Goal: Task Accomplishment & Management: Use online tool/utility

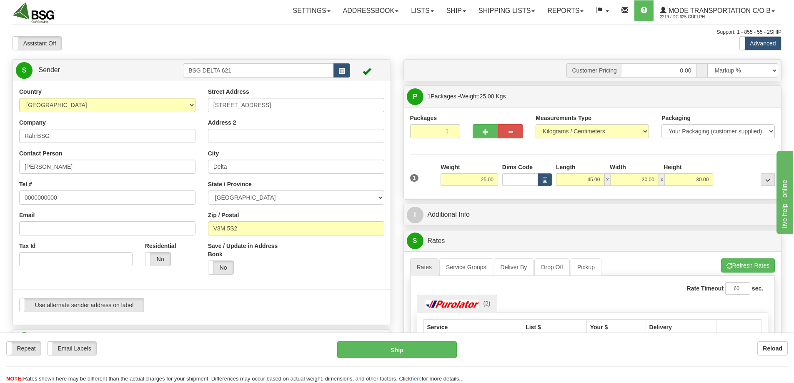
click at [256, 67] on input "BSG DELTA 621" at bounding box center [258, 70] width 151 height 14
click at [235, 86] on div "BSG SAINT LAURENT 623" at bounding box center [256, 83] width 143 height 9
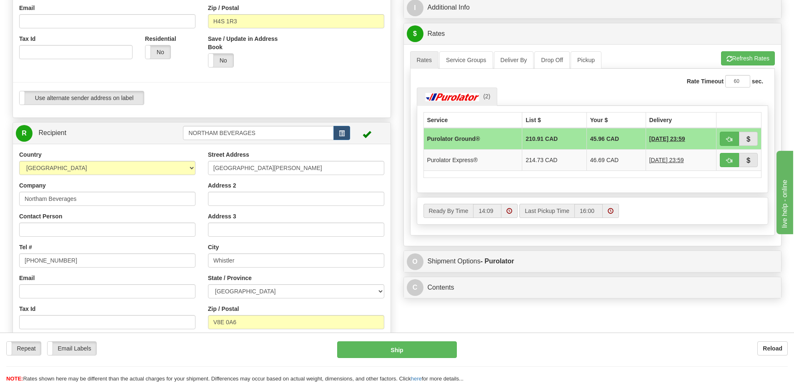
scroll to position [208, 0]
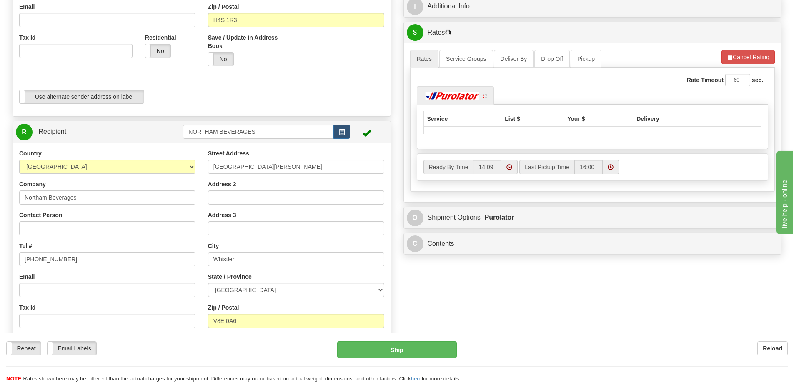
type input "BSG SAINT LAURENT 623"
click at [261, 133] on input "NORTHAM BEVERAGES" at bounding box center [258, 132] width 151 height 14
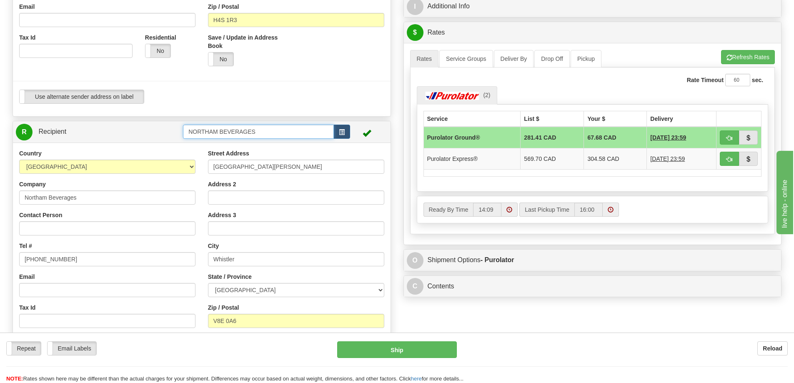
click at [261, 133] on input "NORTHAM BEVERAGES" at bounding box center [258, 132] width 151 height 14
click at [241, 145] on div "BOOTLEG BREW" at bounding box center [256, 144] width 143 height 9
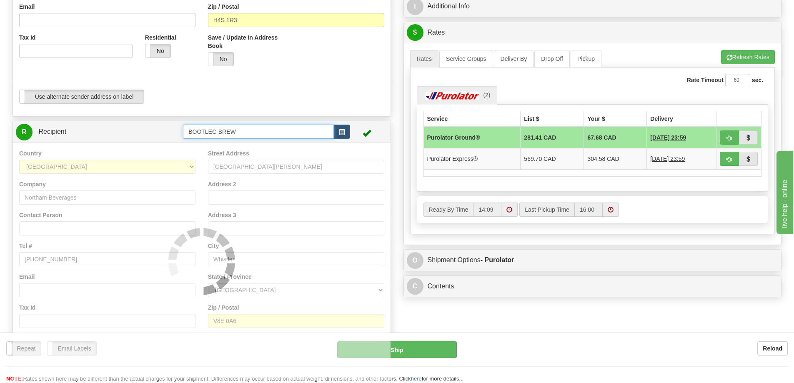
type input "BOOTLEG BREW"
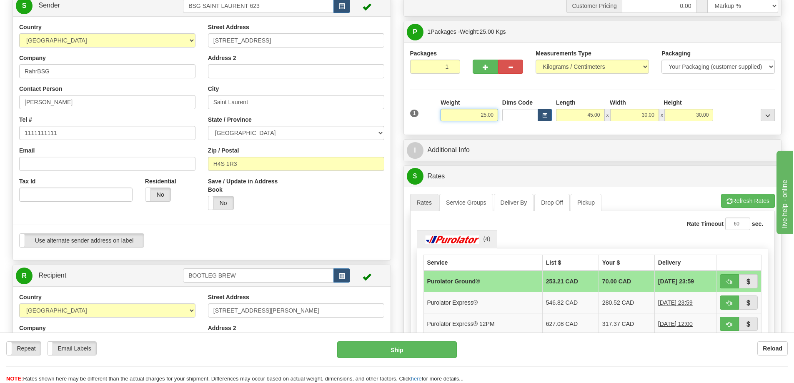
scroll to position [42, 0]
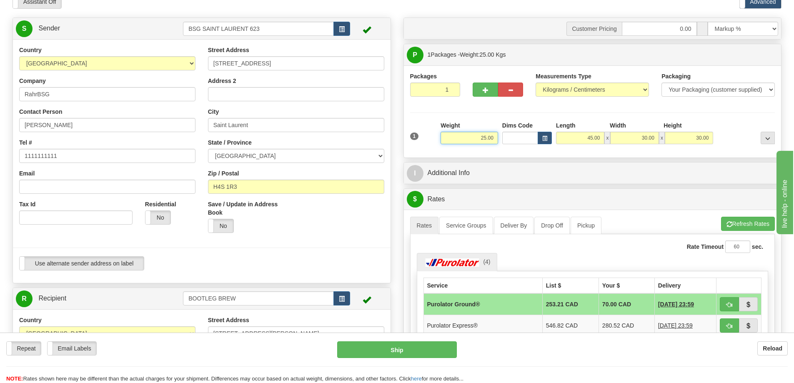
click at [475, 137] on input "25.00" at bounding box center [468, 138] width 57 height 12
type input "5.00"
type input "20.00"
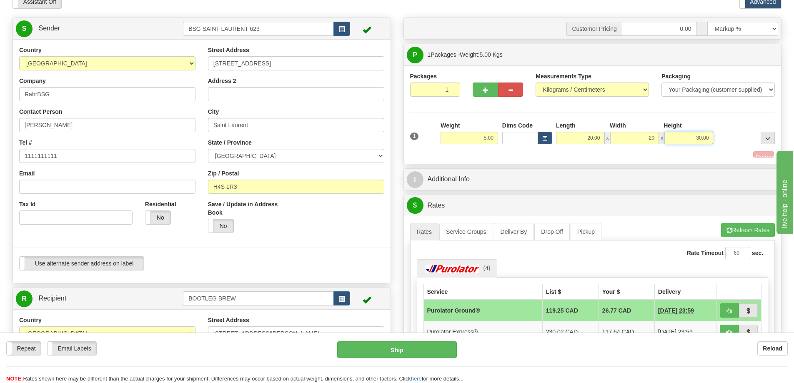
type input "20.00"
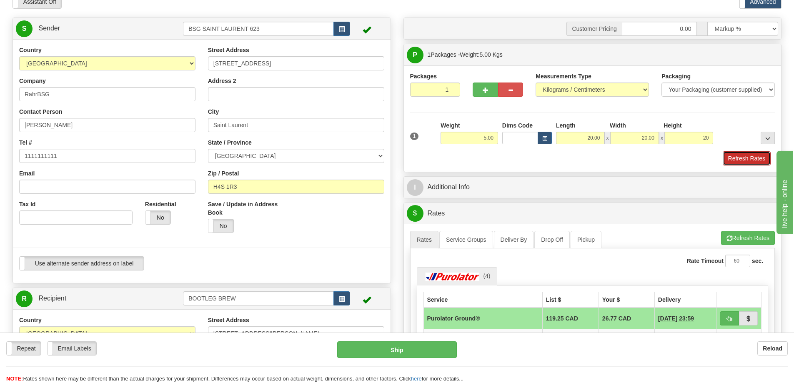
type input "20.00"
click at [749, 154] on button "Refresh Rates" at bounding box center [746, 158] width 48 height 14
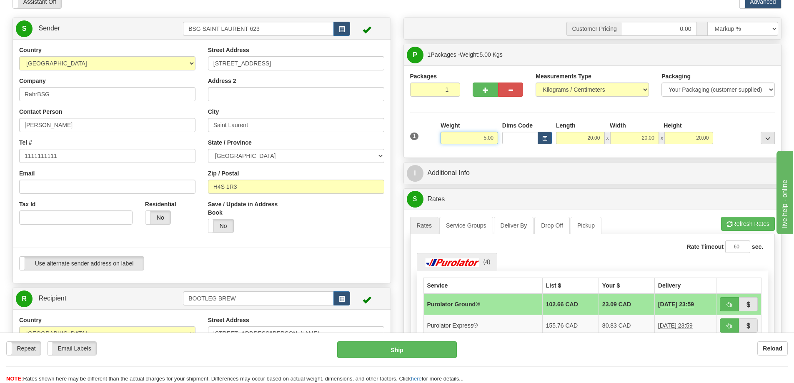
click at [462, 137] on input "5.00" at bounding box center [468, 138] width 57 height 12
click at [467, 141] on input "44.00" at bounding box center [468, 138] width 57 height 12
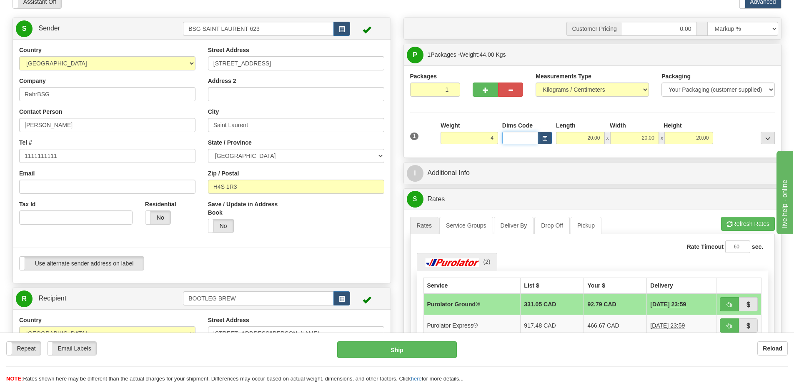
type input "4.00"
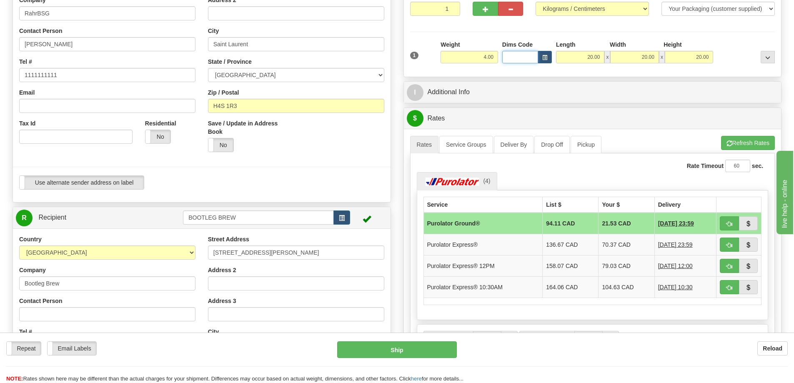
scroll to position [125, 0]
